Goal: Information Seeking & Learning: Learn about a topic

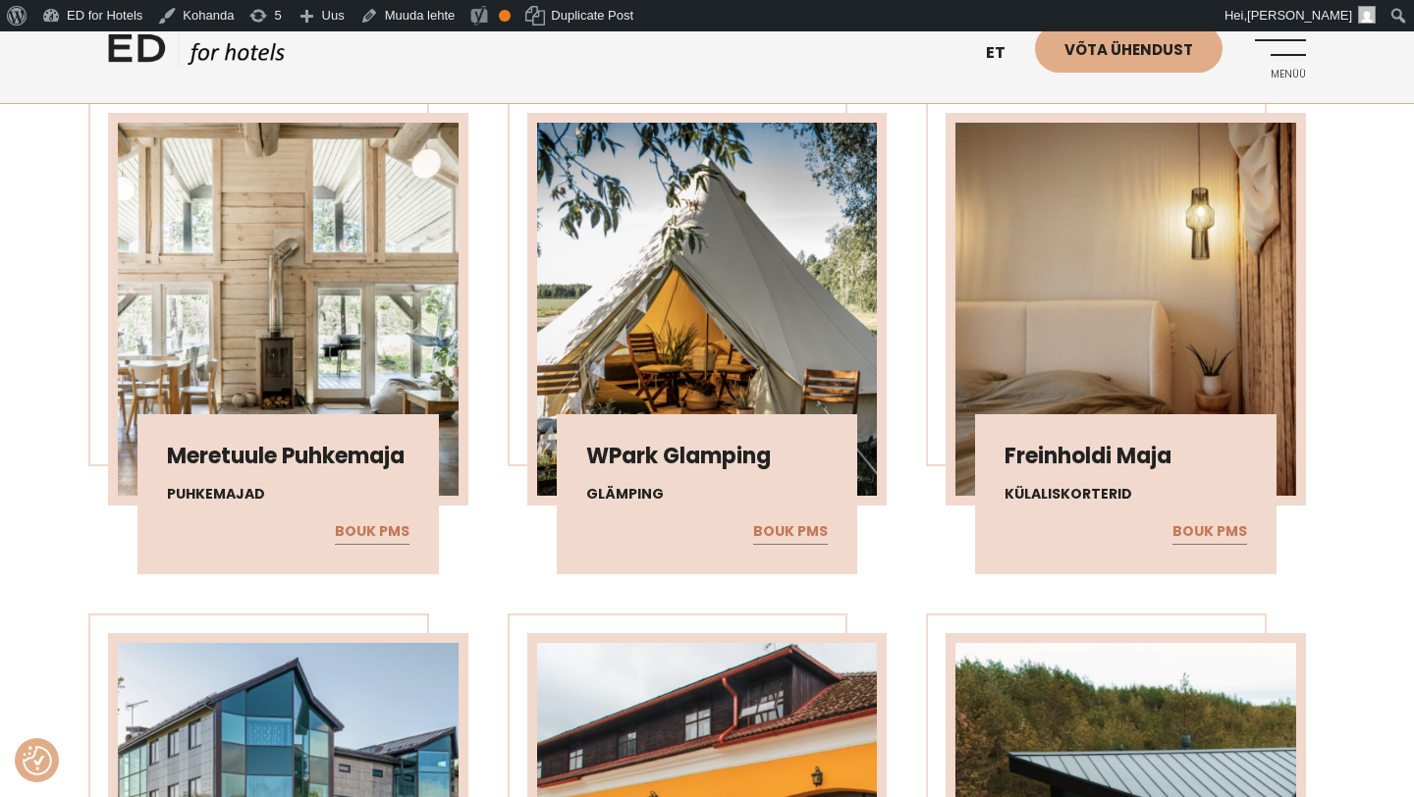
scroll to position [2265, 0]
